Goal: Task Accomplishment & Management: Manage account settings

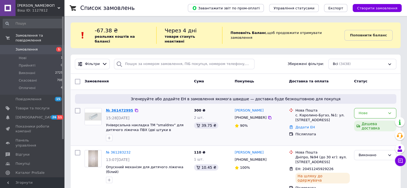
click at [111, 108] on link "№ 361472995" at bounding box center [119, 110] width 27 height 4
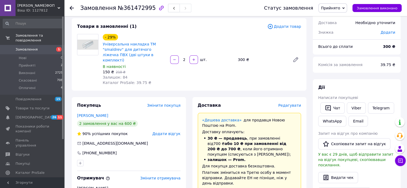
scroll to position [197, 0]
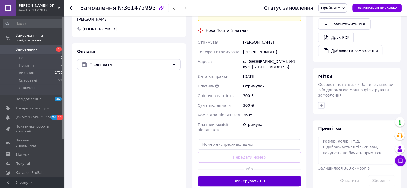
click at [264, 176] on button "Згенерувати ЕН" at bounding box center [250, 181] width 104 height 11
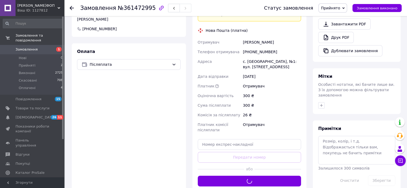
click at [25, 47] on span "Замовлення" at bounding box center [27, 49] width 22 height 5
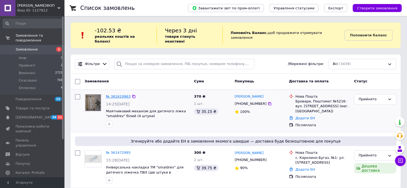
click at [124, 94] on link "№ 361619963" at bounding box center [118, 96] width 25 height 4
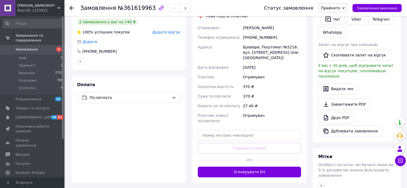
scroll to position [125, 0]
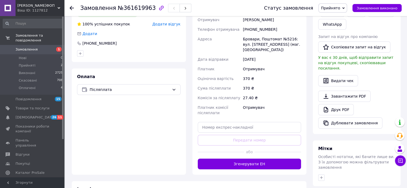
click at [255, 160] on button "Згенерувати ЕН" at bounding box center [250, 164] width 104 height 11
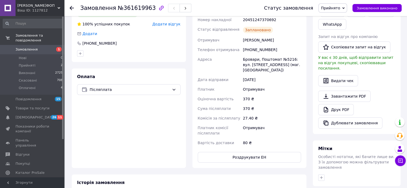
click at [28, 47] on span "Замовлення" at bounding box center [27, 49] width 22 height 5
